Goal: Register for event/course

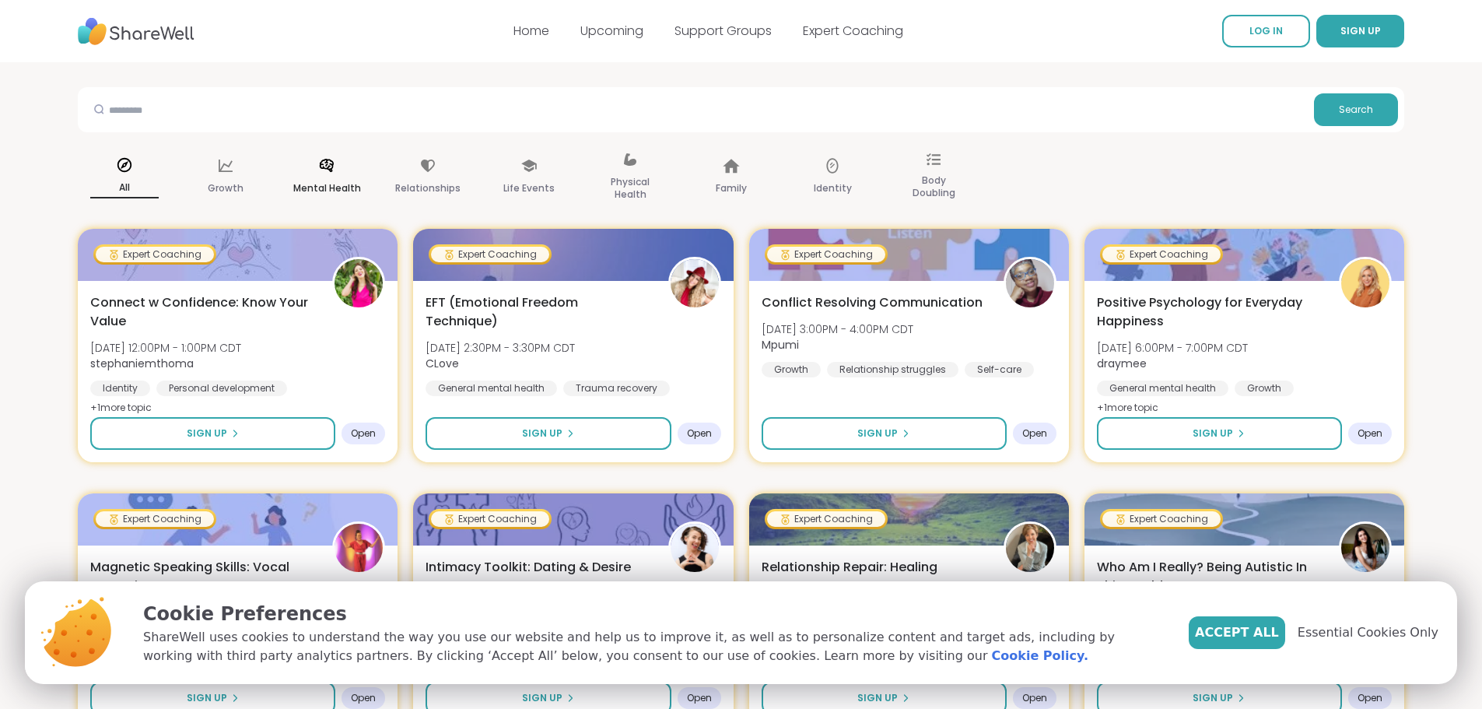
click at [327, 180] on p "Mental Health" at bounding box center [327, 188] width 68 height 19
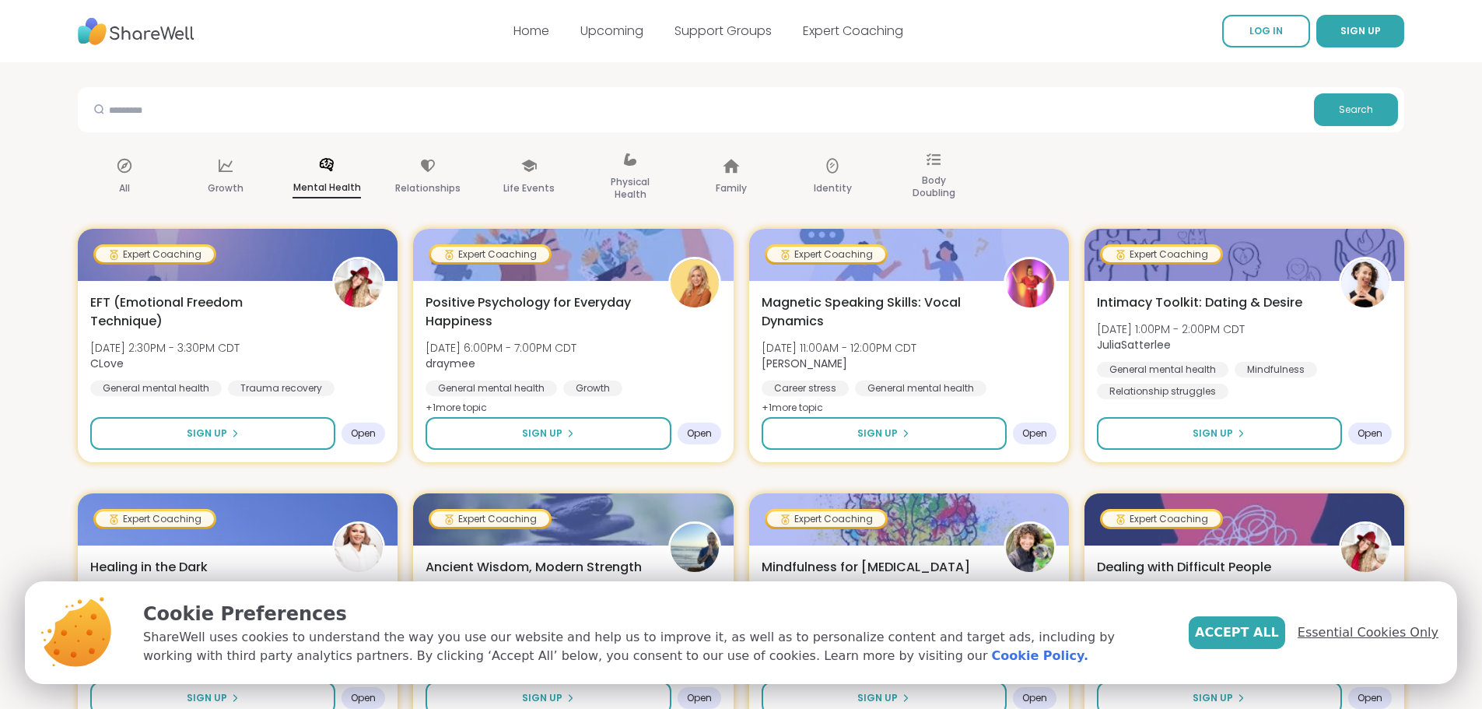
click at [1348, 630] on span "Essential Cookies Only" at bounding box center [1367, 632] width 141 height 19
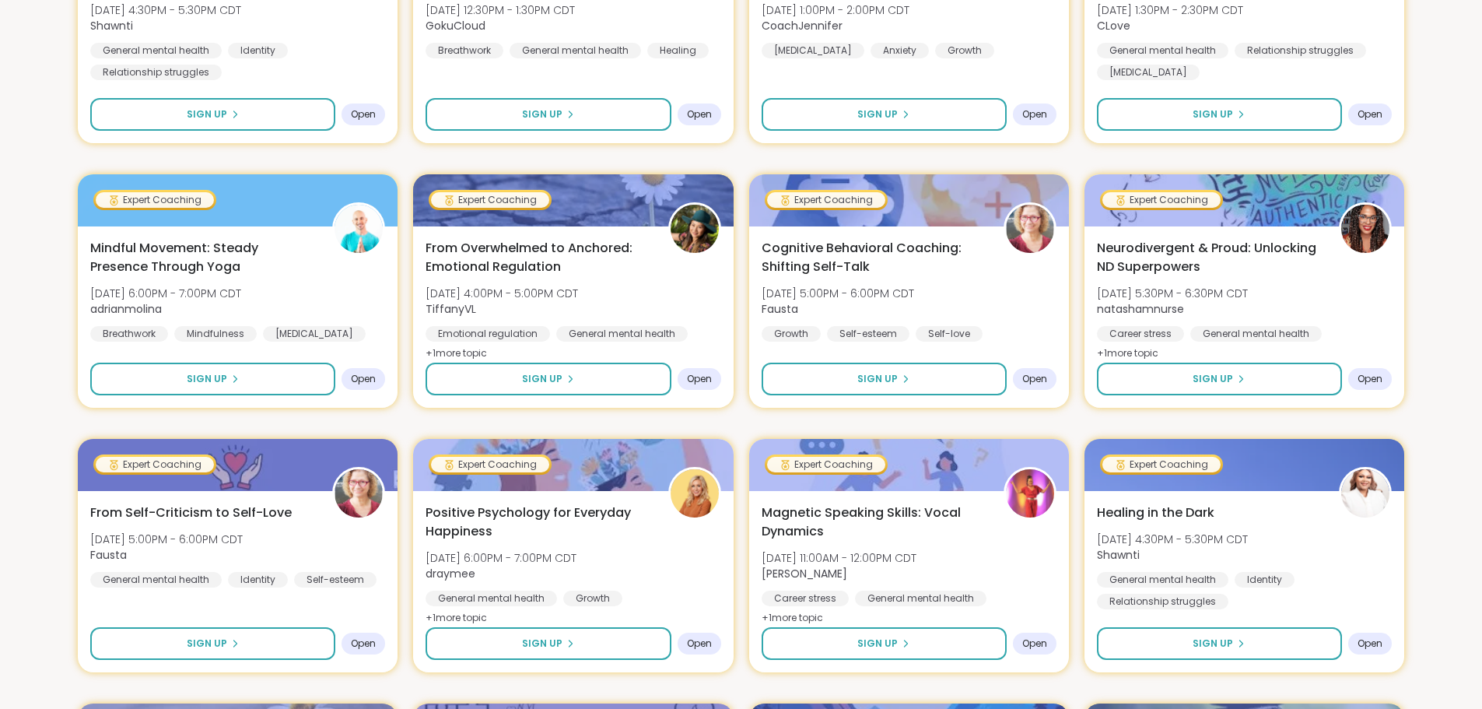
scroll to position [622, 0]
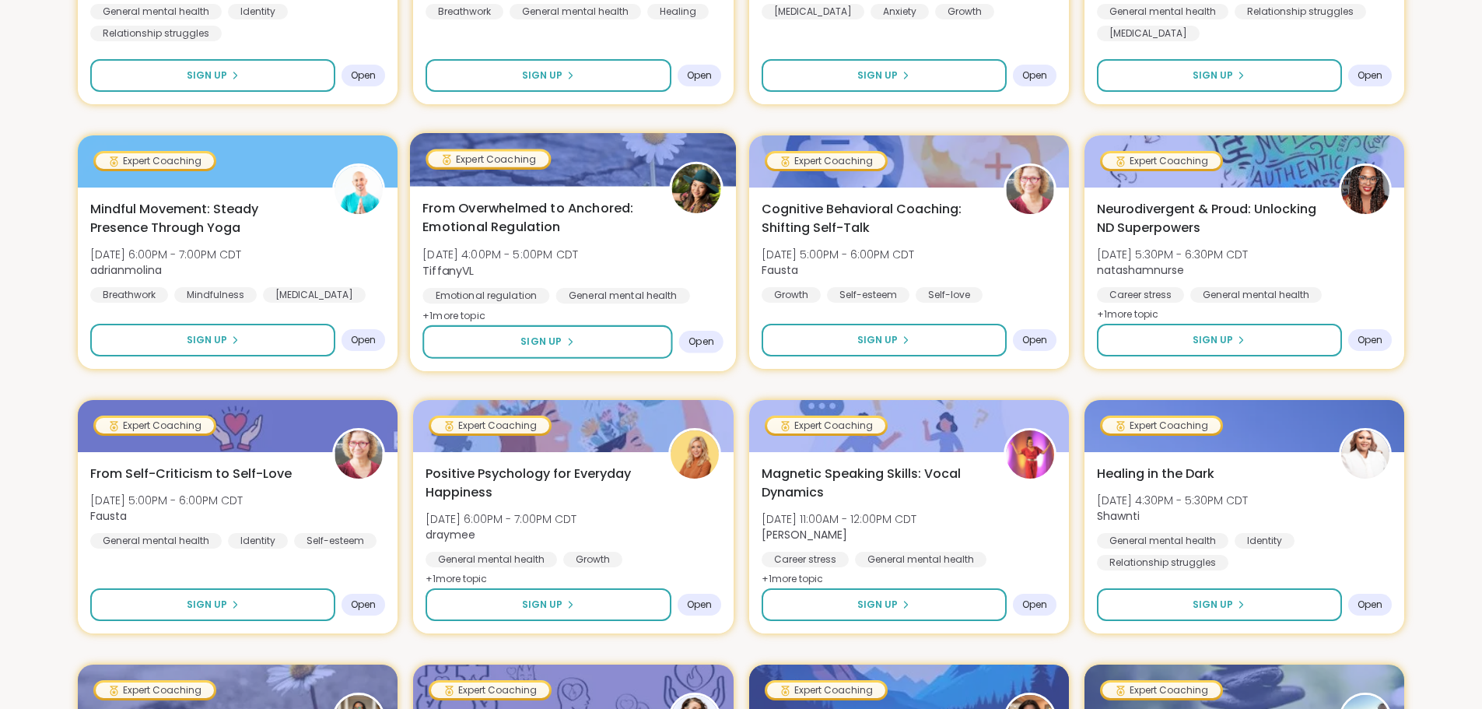
click at [460, 322] on div "From Overwhelmed to Anchored: Emotional Regulation Tue, Oct 14 | 4:00PM - 5:00P…" at bounding box center [573, 278] width 326 height 185
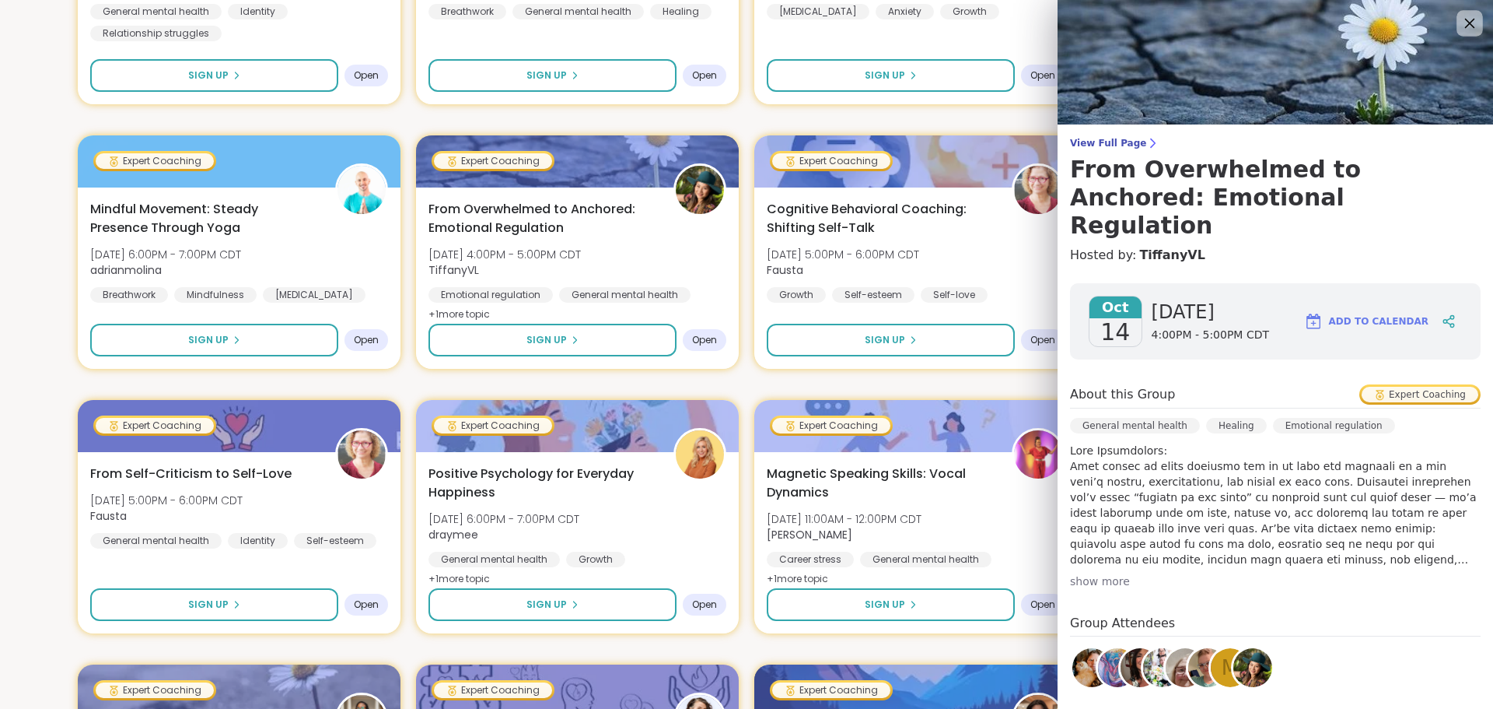
click at [1460, 22] on icon at bounding box center [1469, 22] width 19 height 19
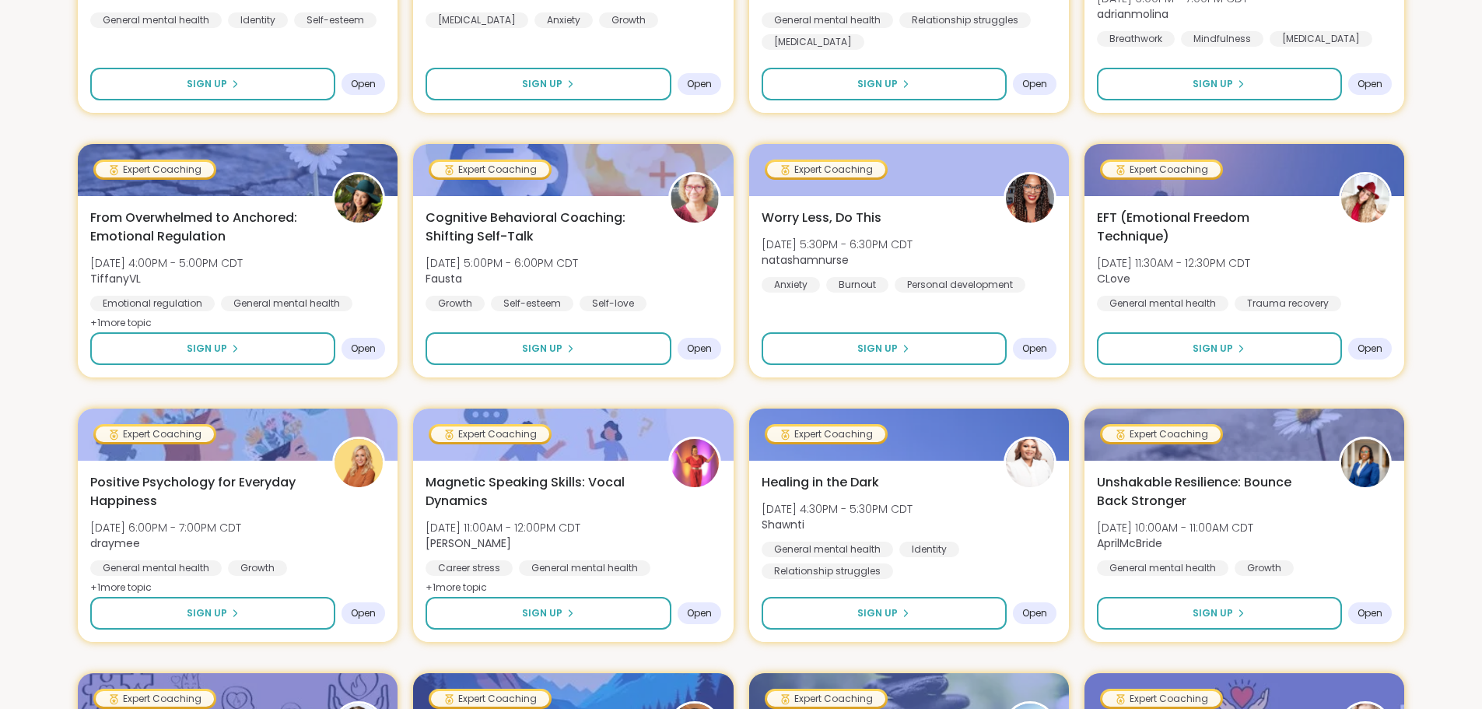
scroll to position [1789, 0]
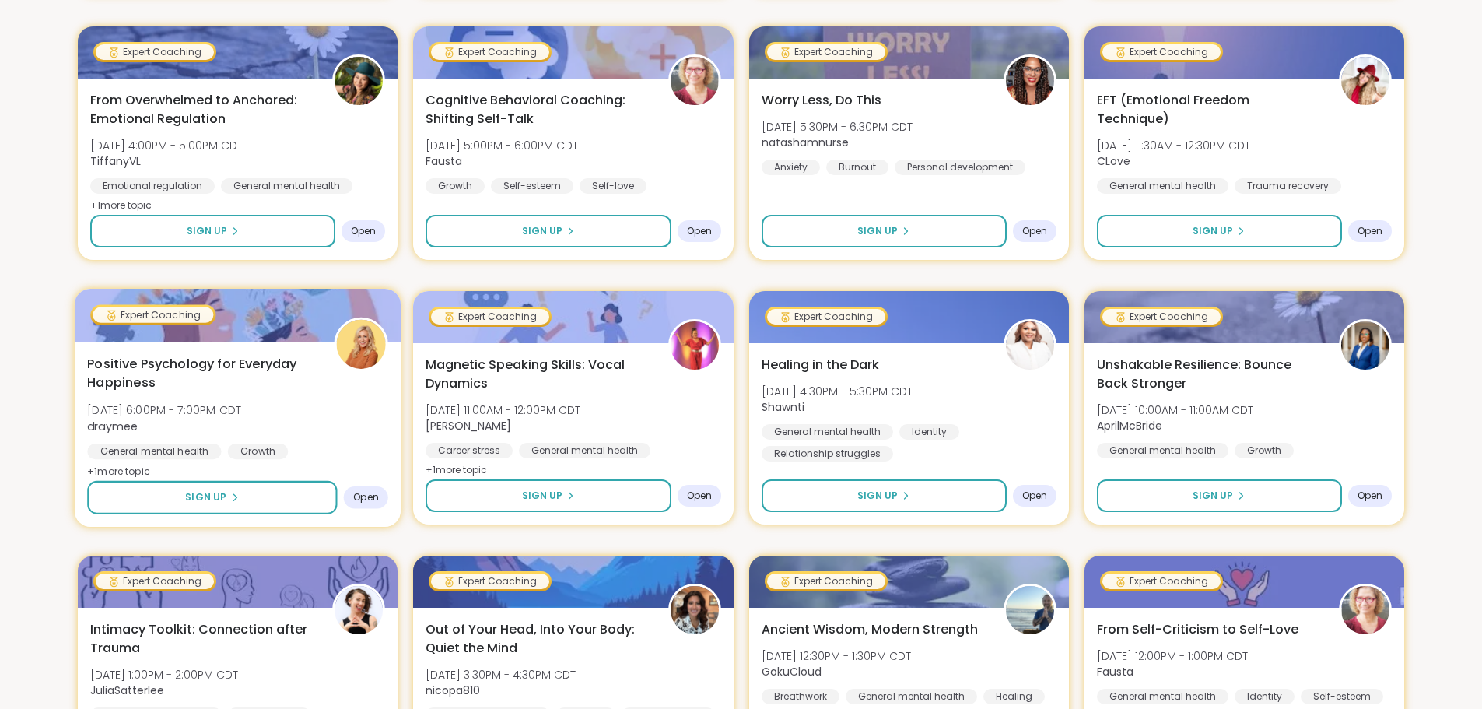
click at [124, 471] on span "+ 1 more topic" at bounding box center [118, 470] width 63 height 12
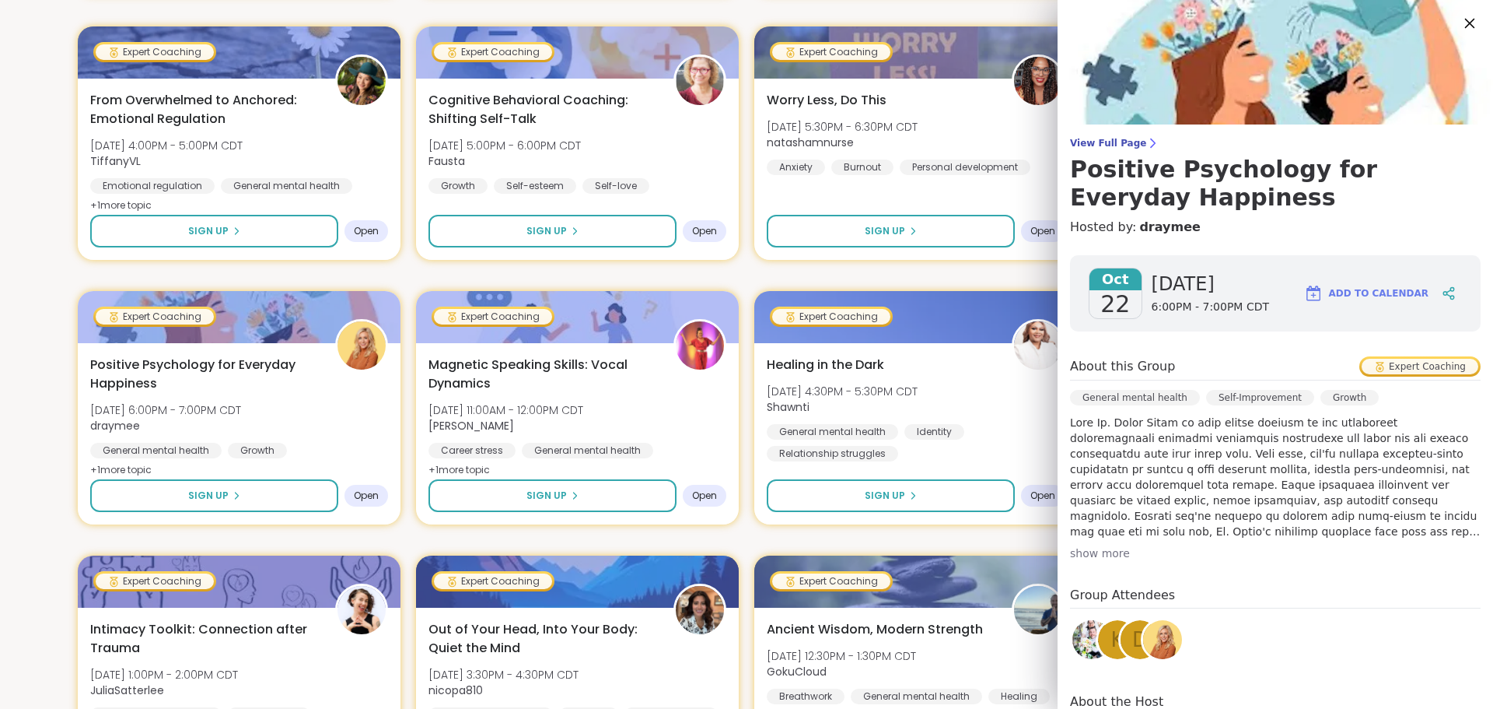
click at [1460, 23] on icon at bounding box center [1469, 22] width 19 height 19
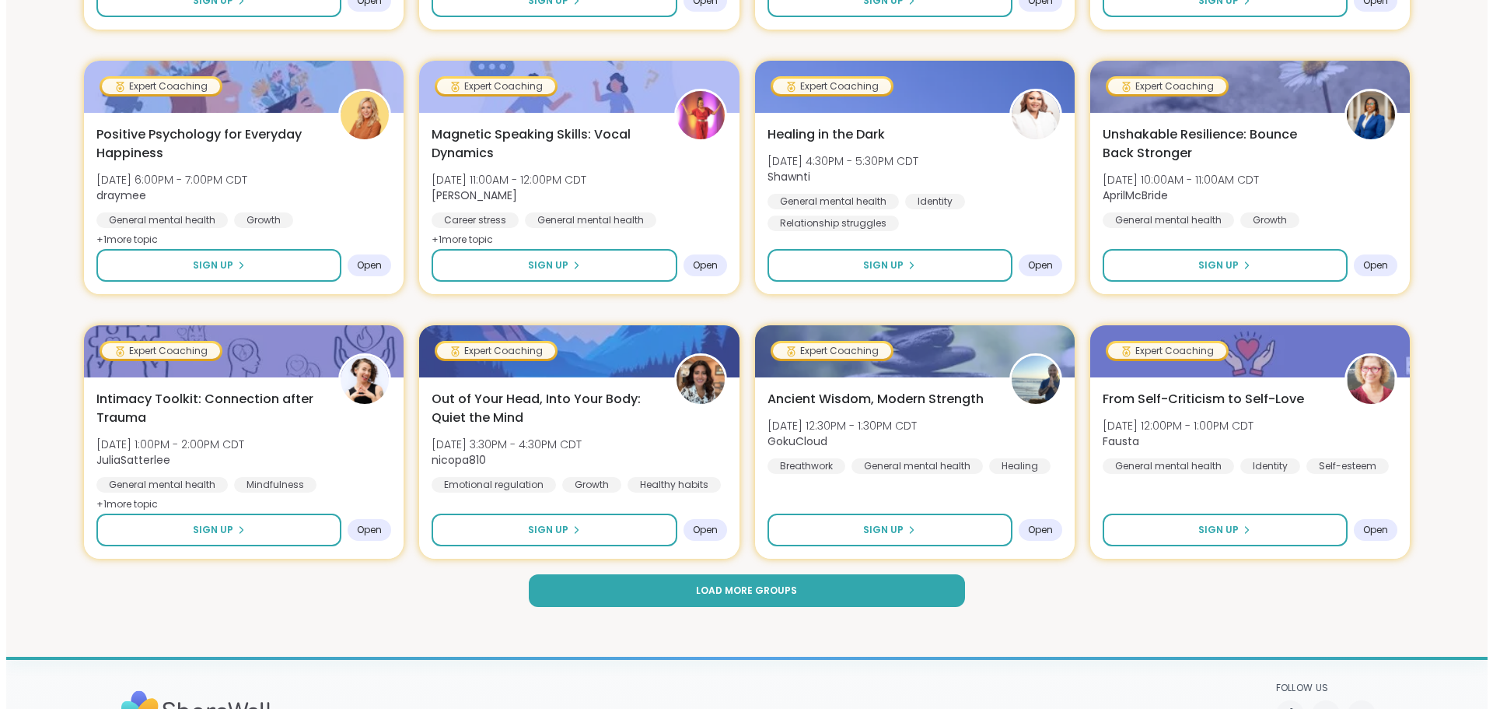
scroll to position [2022, 0]
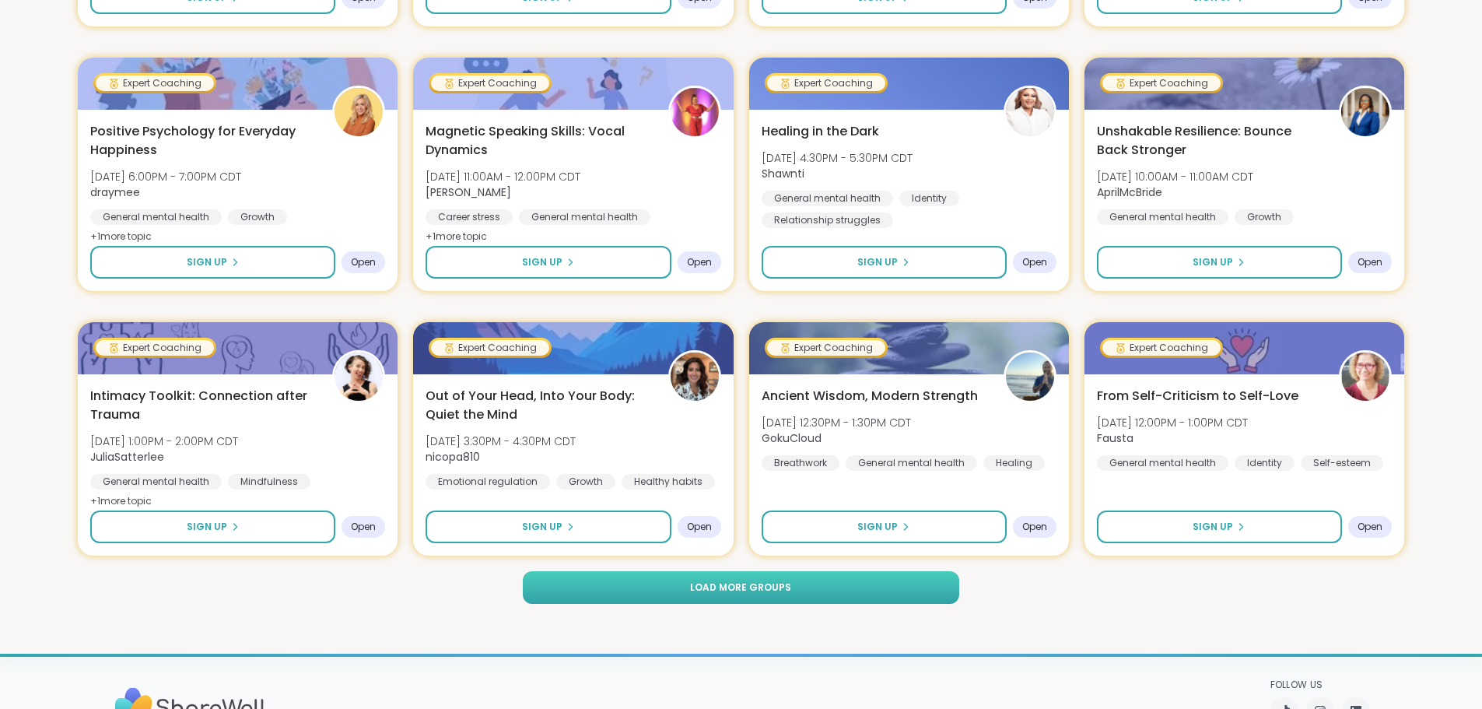
click at [747, 586] on span "Load more groups" at bounding box center [740, 587] width 101 height 14
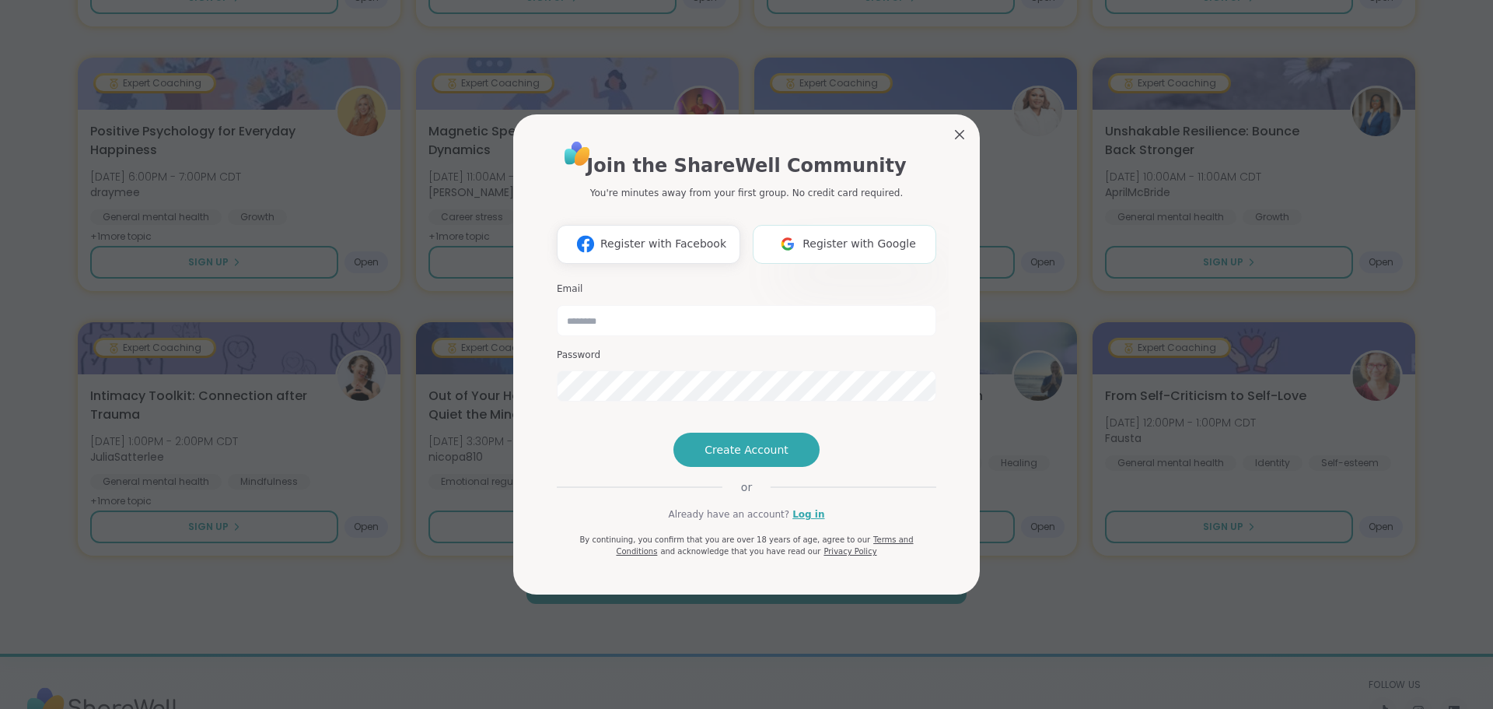
click at [829, 236] on span "Register with Google" at bounding box center [860, 244] width 114 height 16
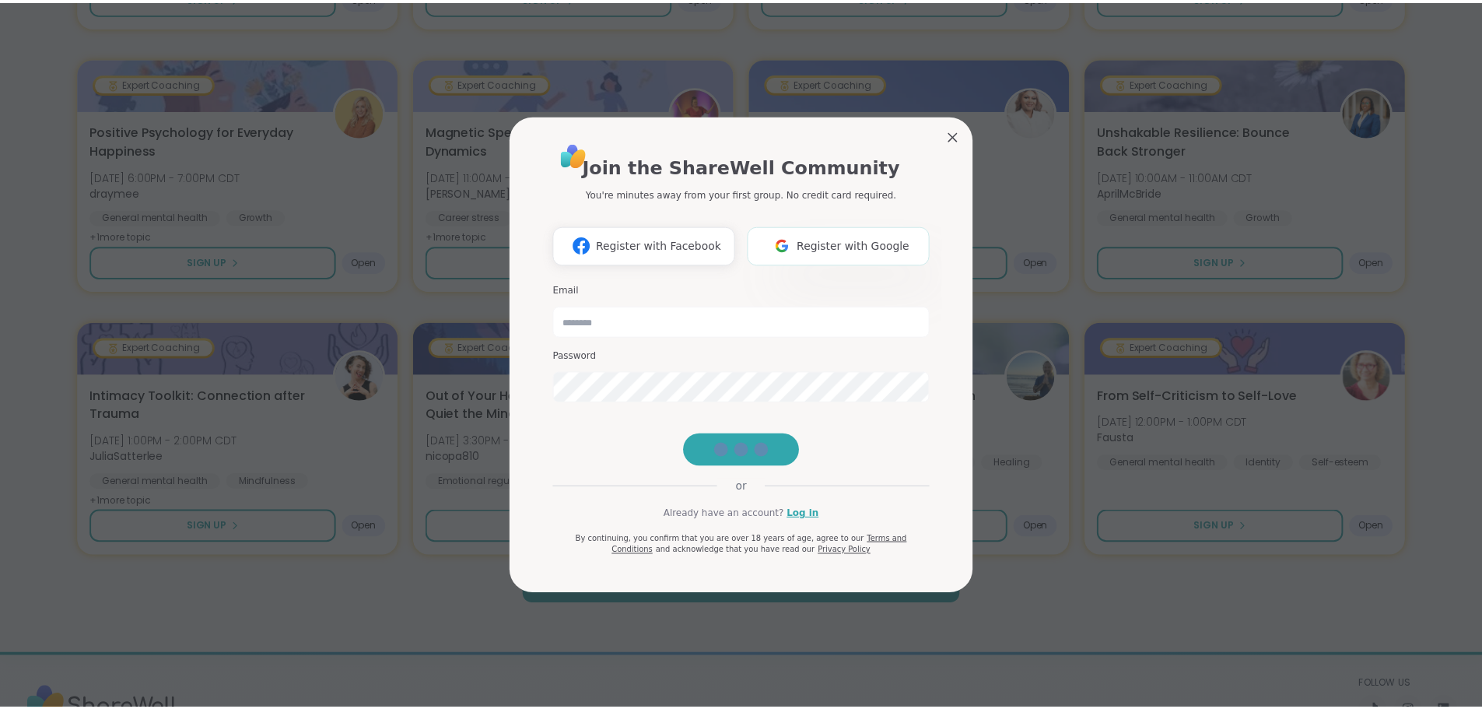
scroll to position [299, 0]
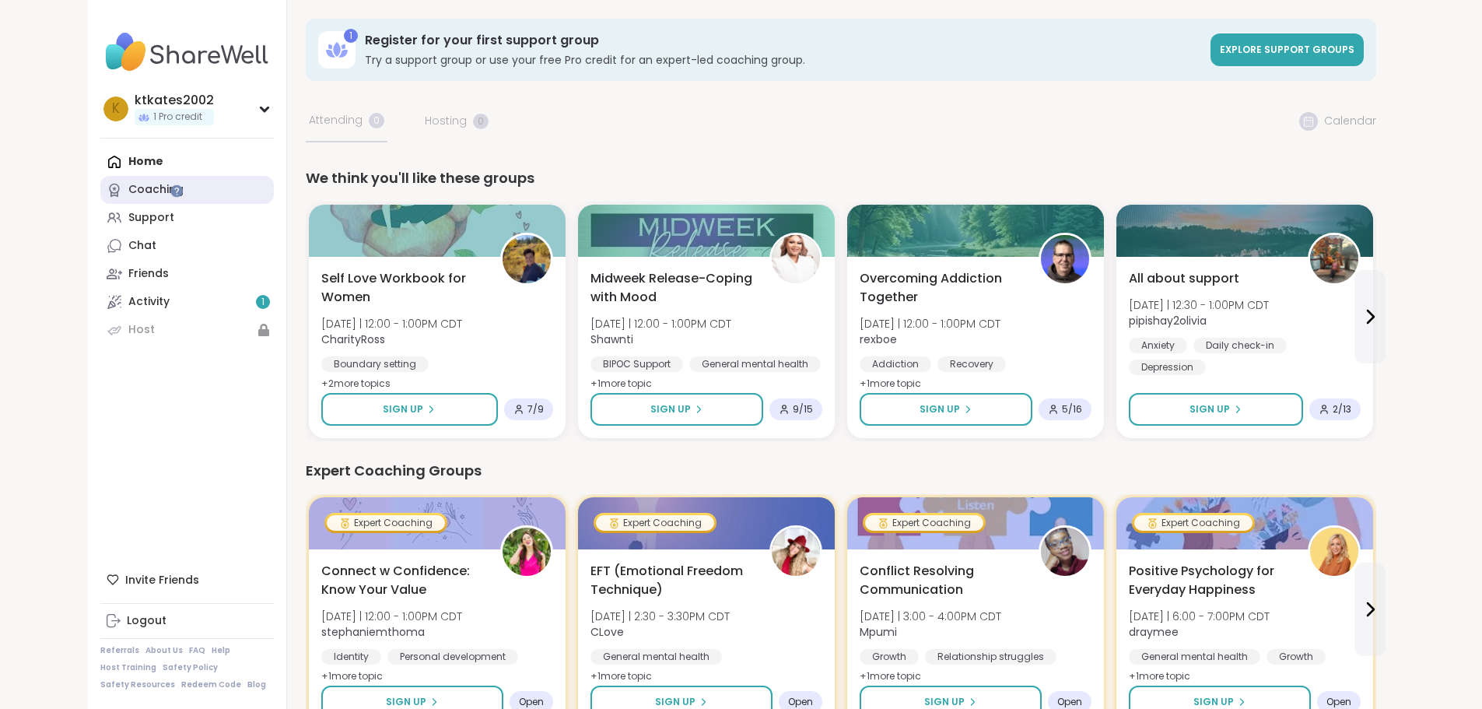
click at [100, 190] on link "Coaching" at bounding box center [186, 190] width 173 height 28
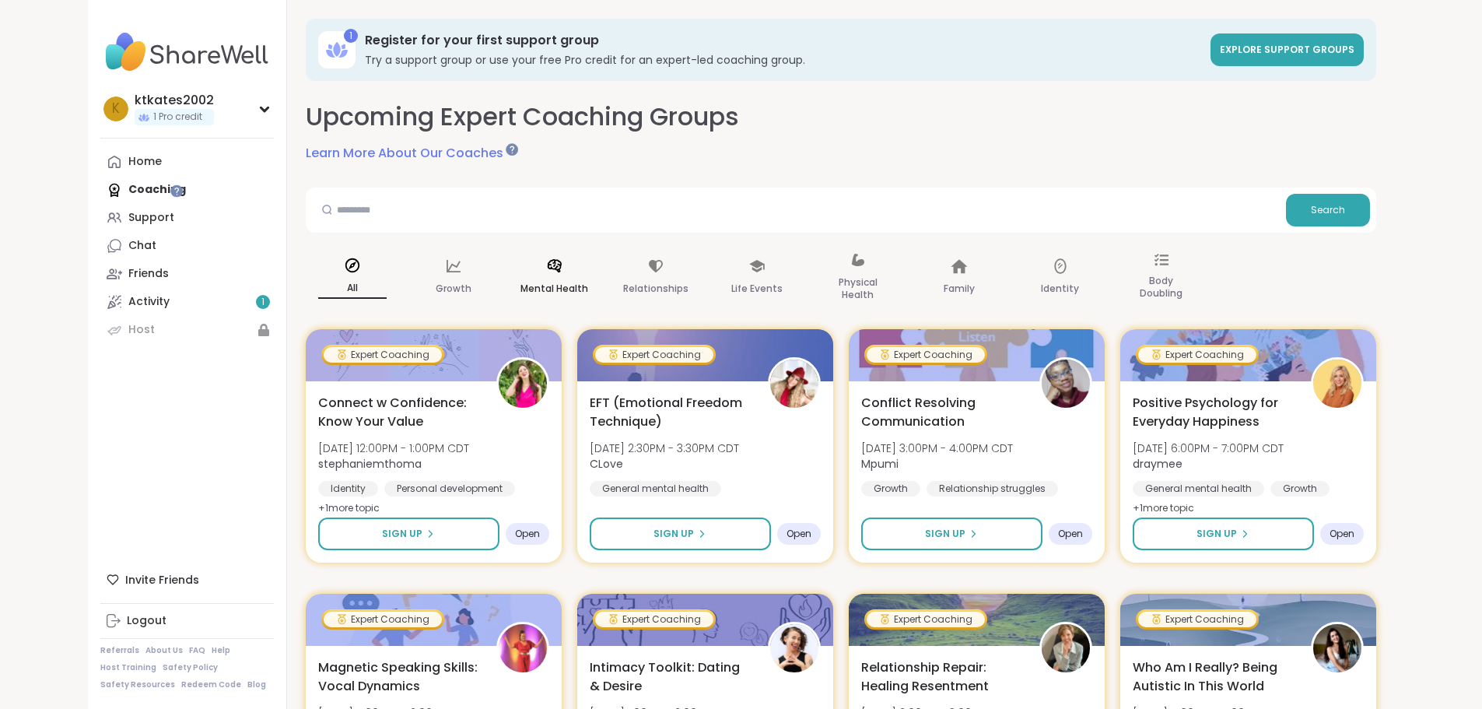
click at [508, 277] on div "Mental Health" at bounding box center [554, 278] width 93 height 78
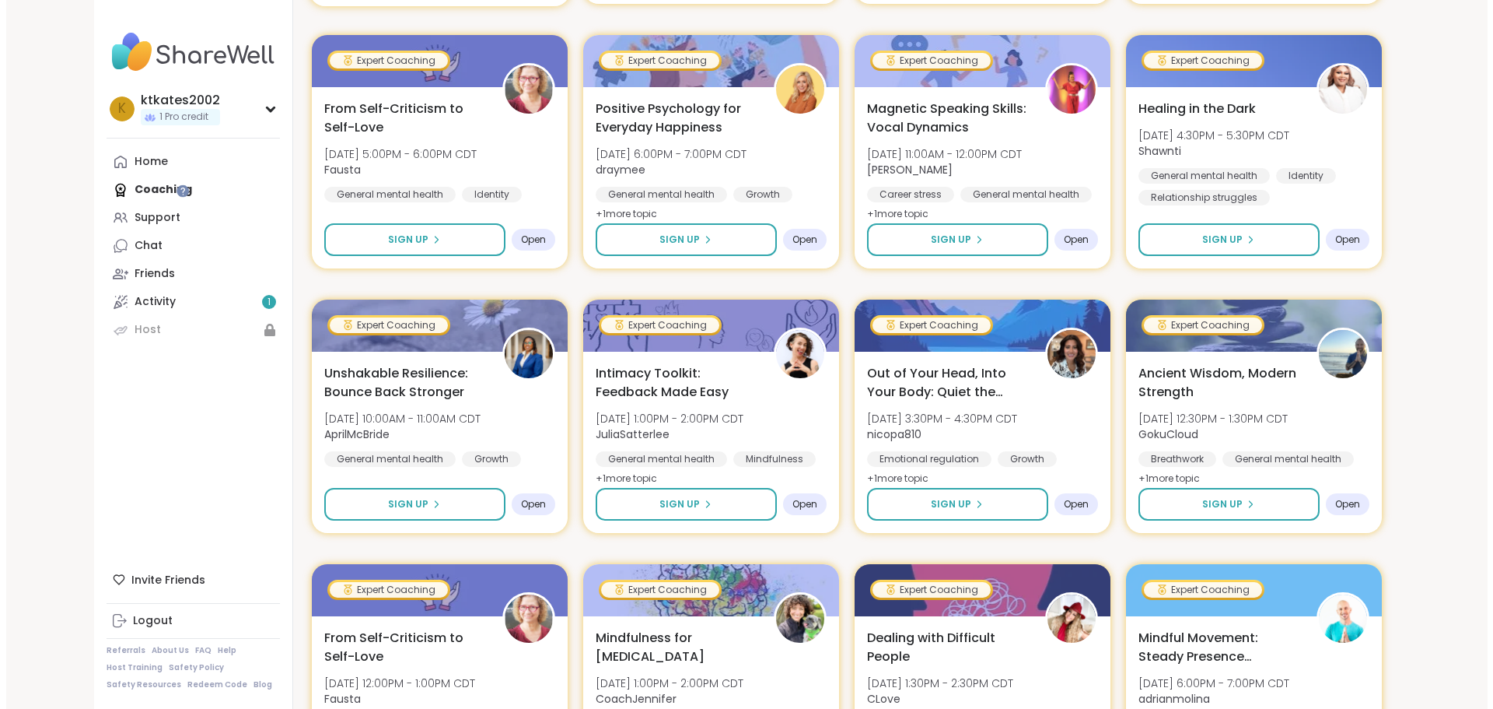
scroll to position [1089, 0]
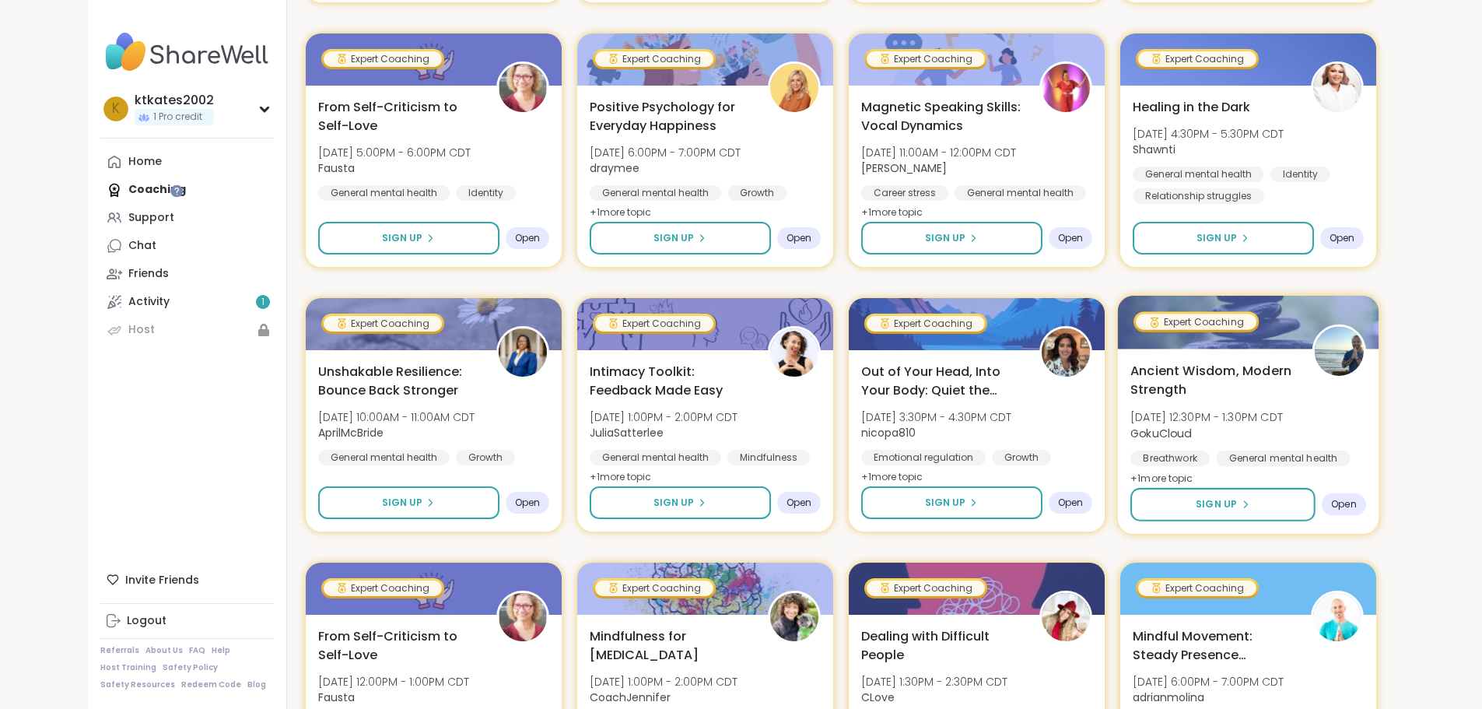
click at [1193, 478] on span "+ 1 more topic" at bounding box center [1161, 477] width 63 height 12
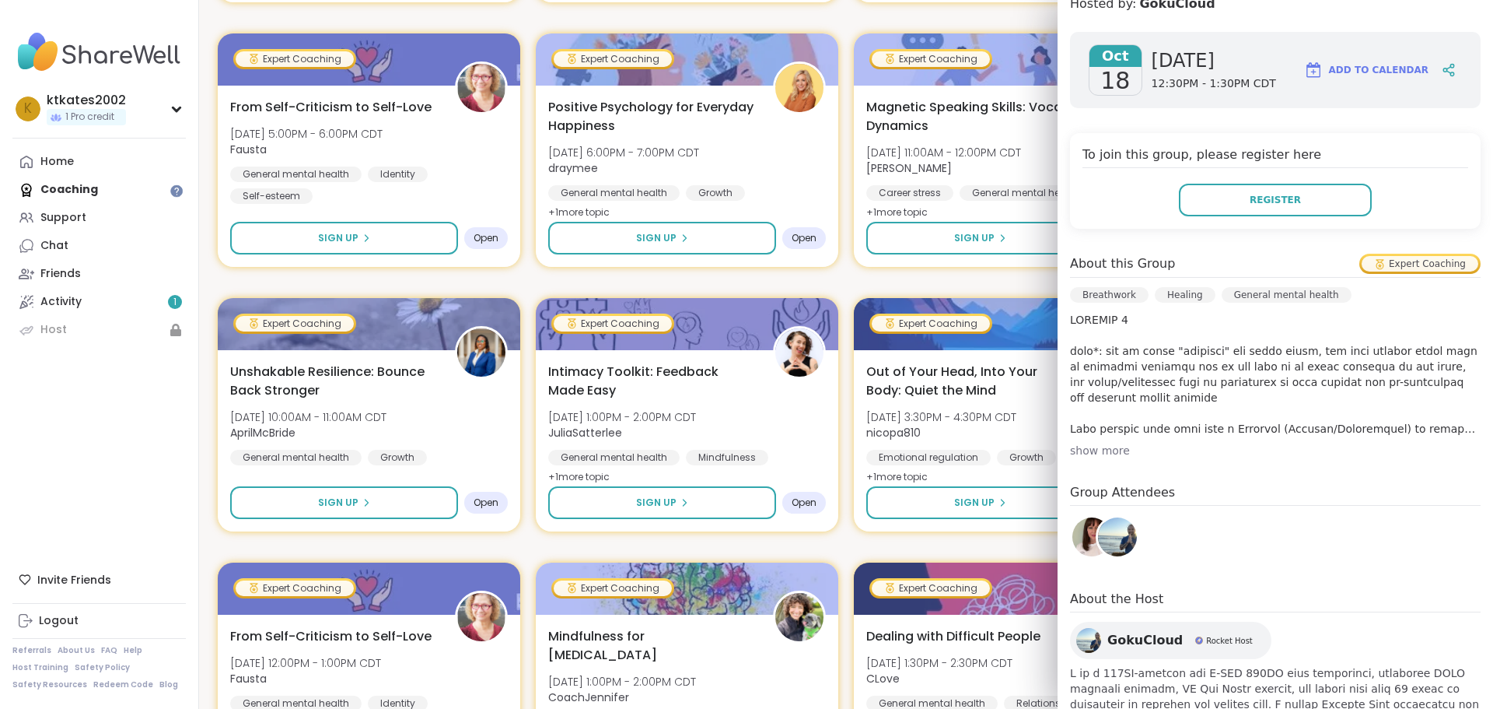
scroll to position [233, 0]
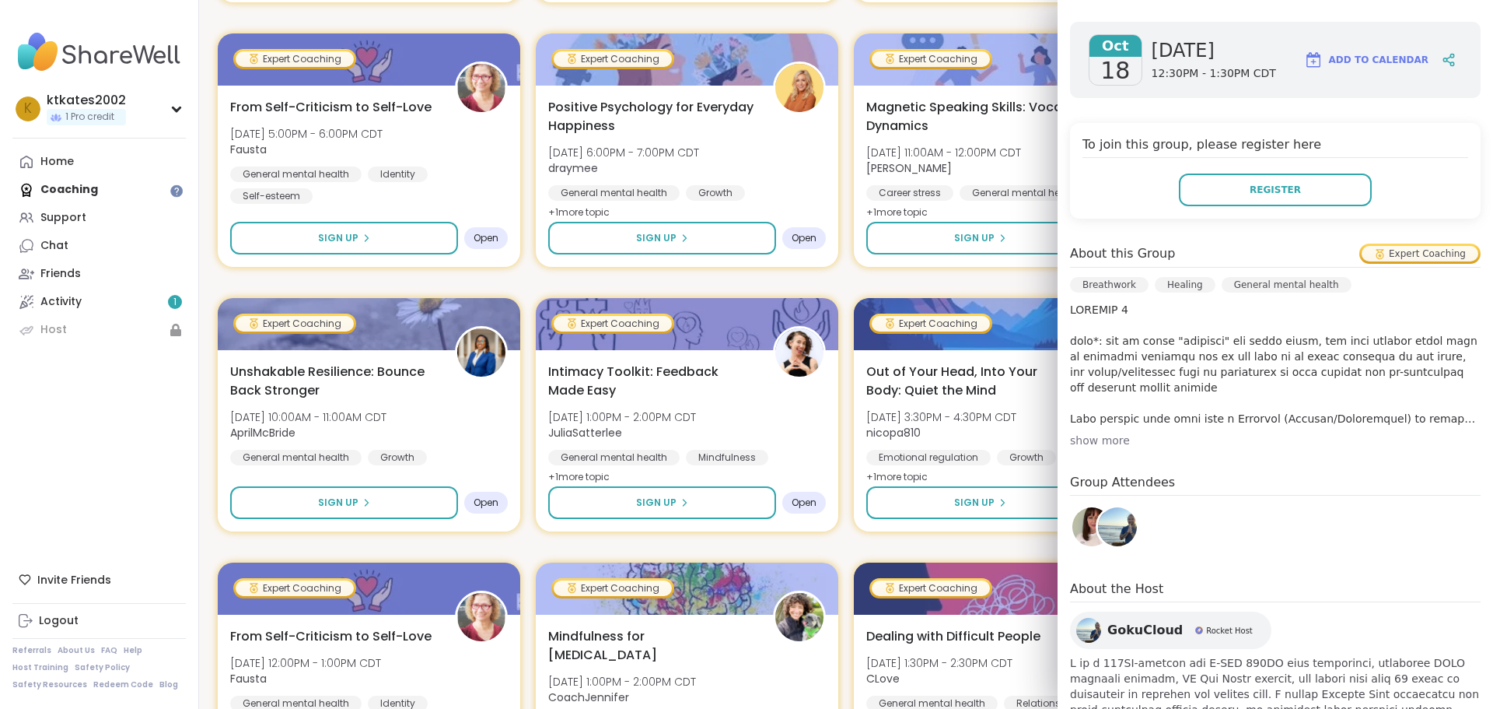
click at [1342, 345] on p at bounding box center [1275, 364] width 411 height 124
click at [1104, 432] on div "show more" at bounding box center [1275, 440] width 411 height 16
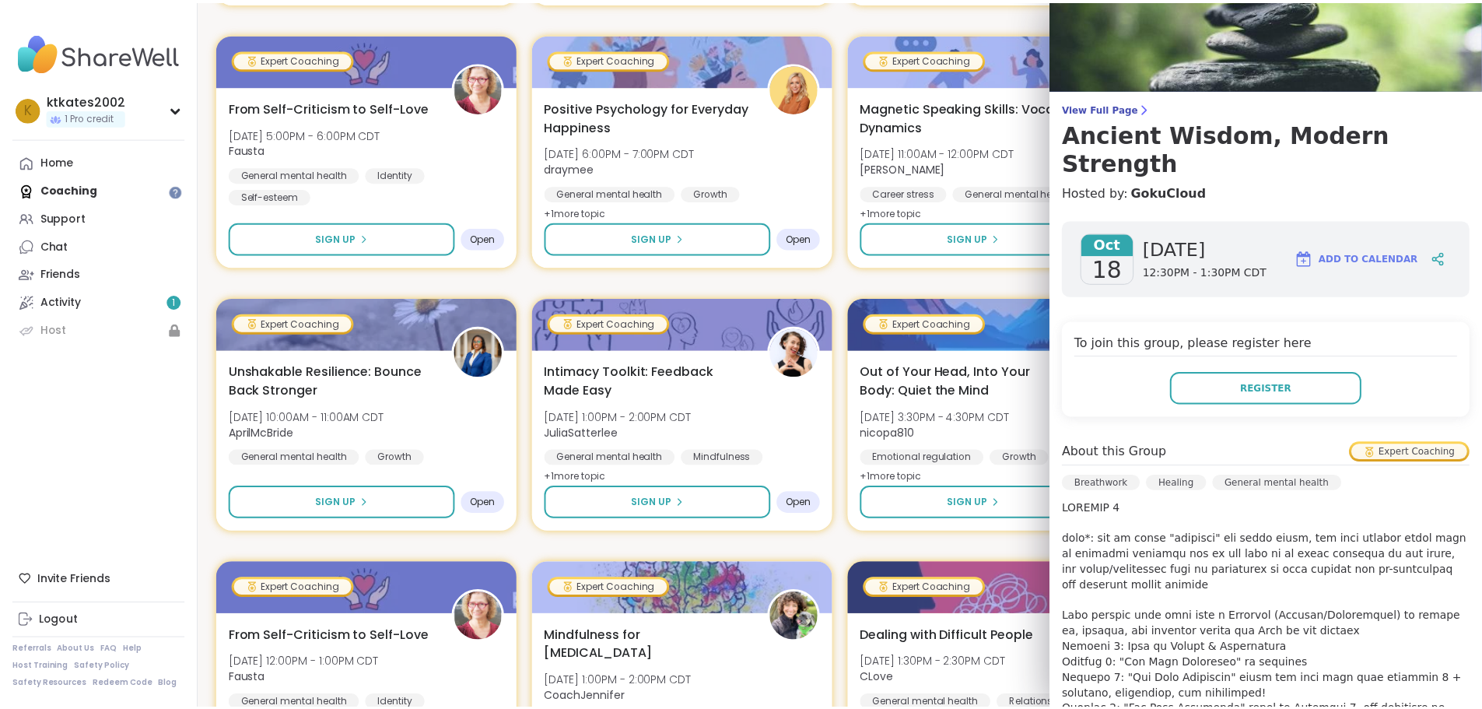
scroll to position [0, 0]
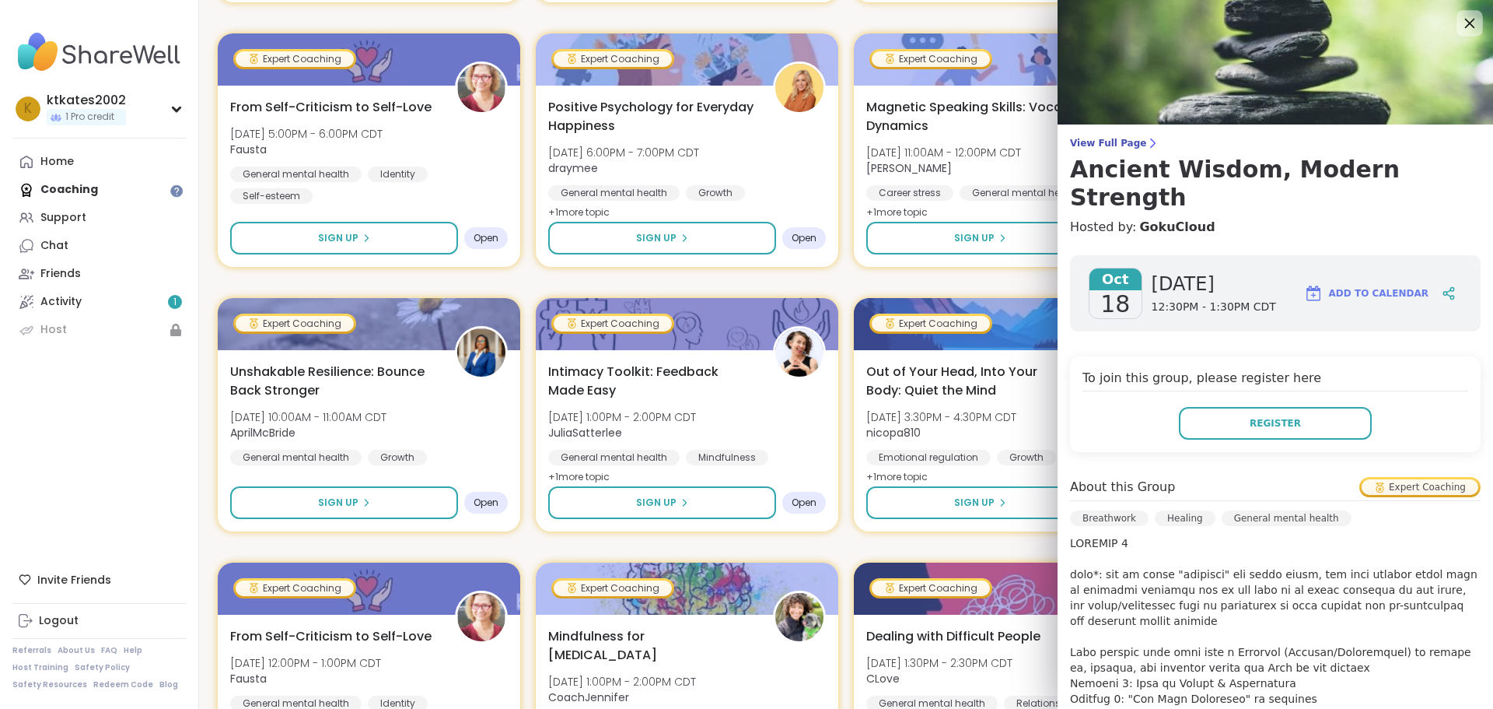
click at [1465, 20] on icon at bounding box center [1470, 24] width 10 height 10
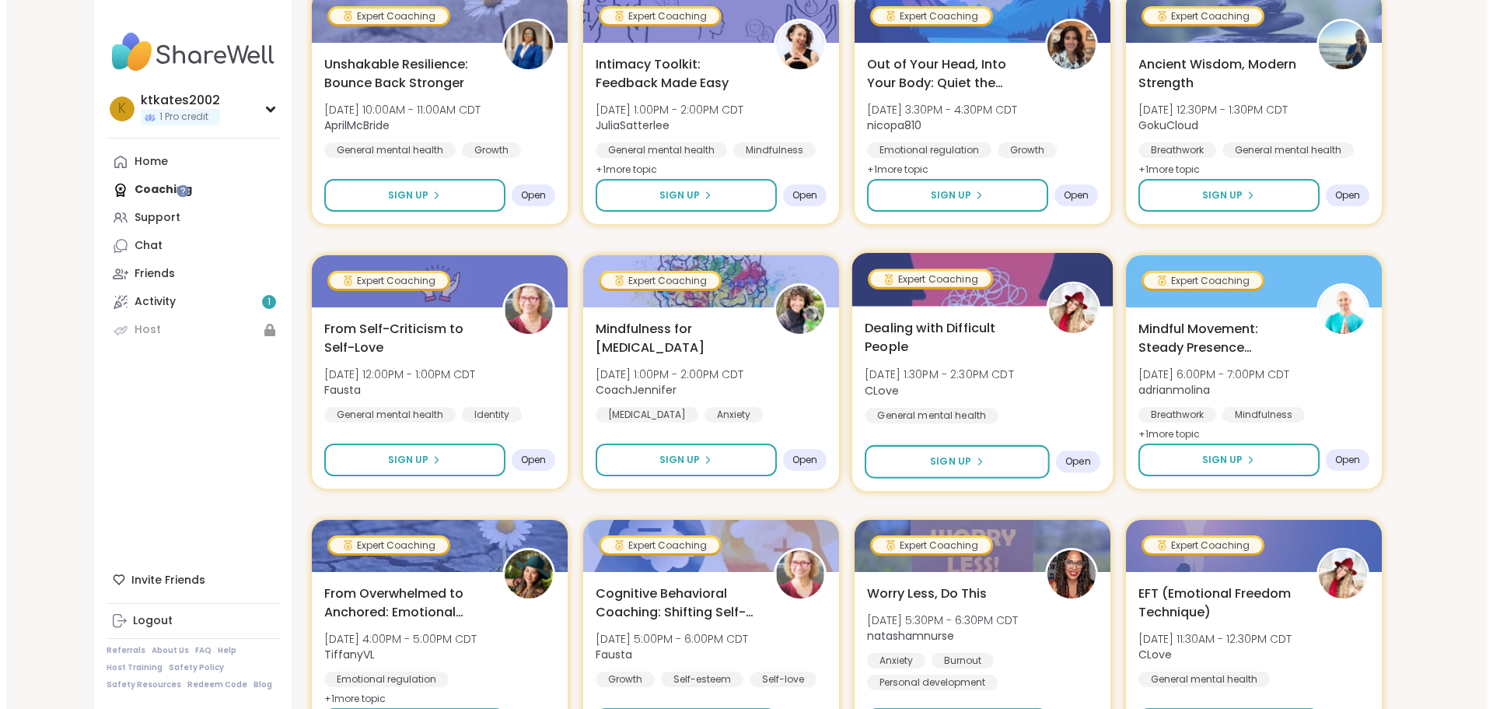
scroll to position [1633, 0]
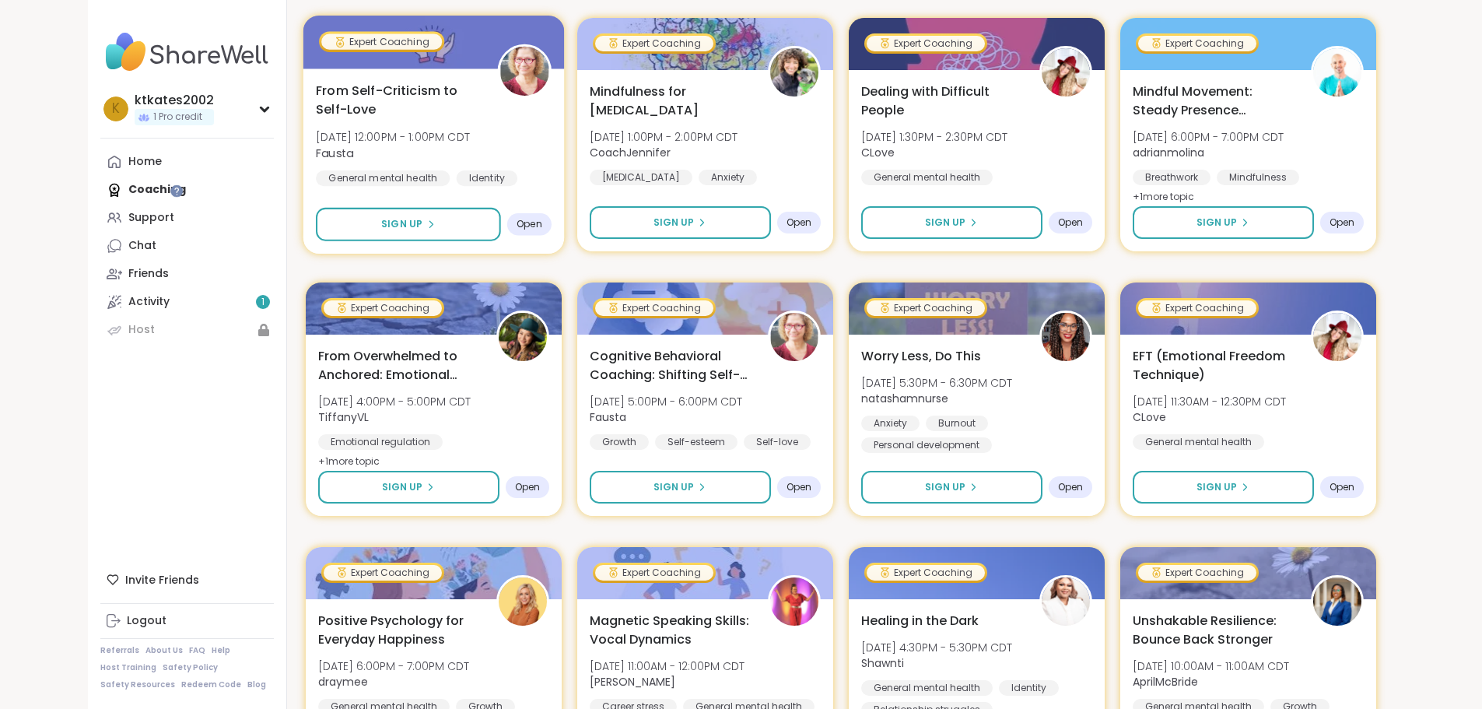
click at [516, 226] on span "Open" at bounding box center [529, 224] width 26 height 12
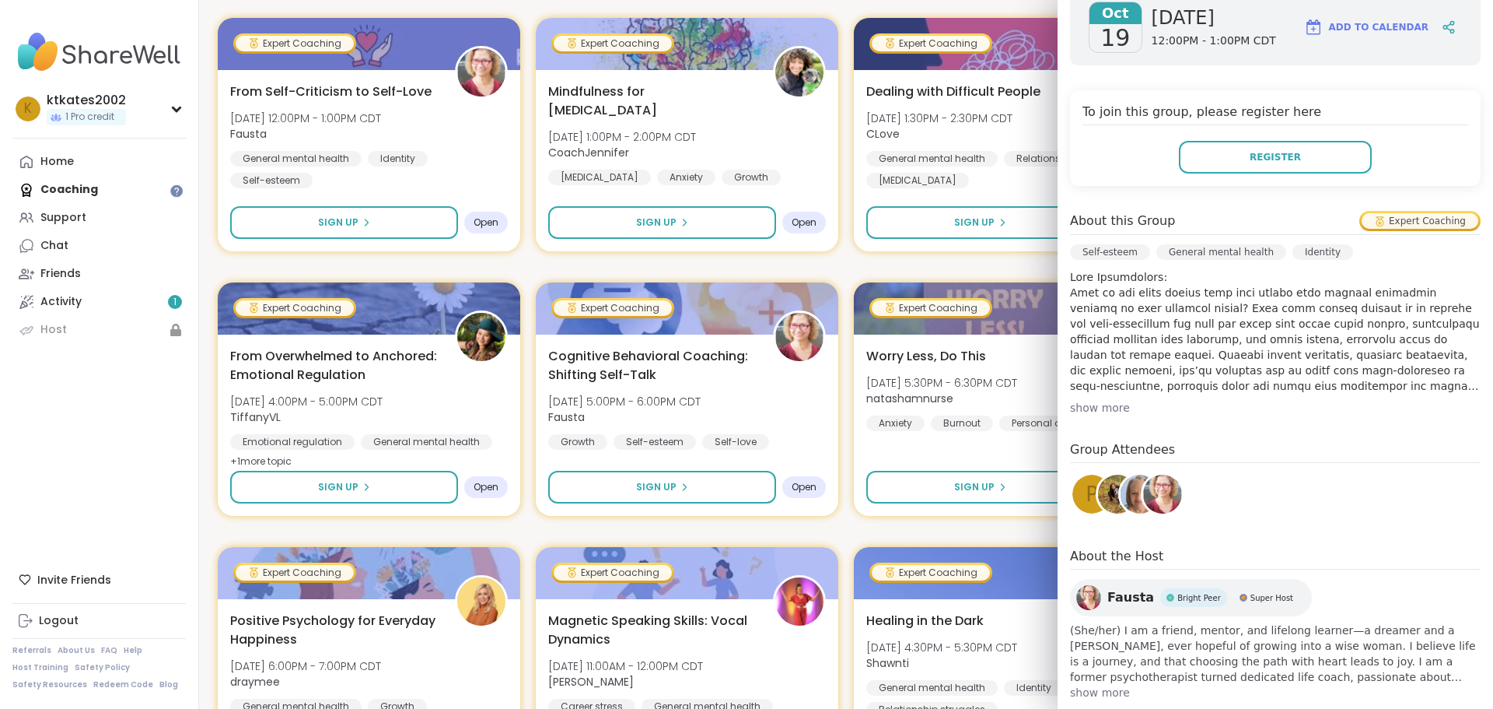
scroll to position [267, 0]
click at [1097, 387] on div "[DATE] [DATE] 12:00PM - 1:00PM CDT Add to Calendar To join this group, please r…" at bounding box center [1276, 344] width 436 height 736
click at [1097, 399] on div "show more" at bounding box center [1275, 407] width 411 height 16
